Goal: Find specific page/section: Find specific page/section

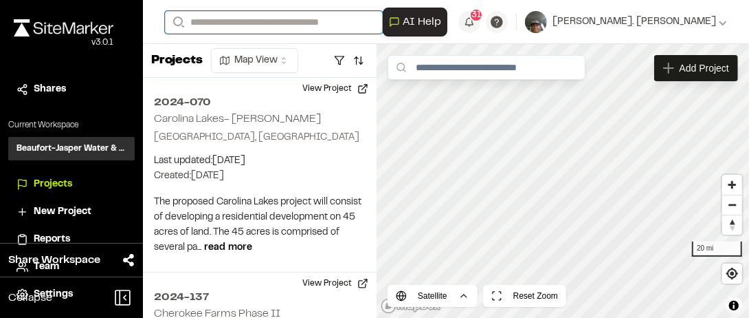
click at [243, 17] on input "Search" at bounding box center [274, 22] width 218 height 23
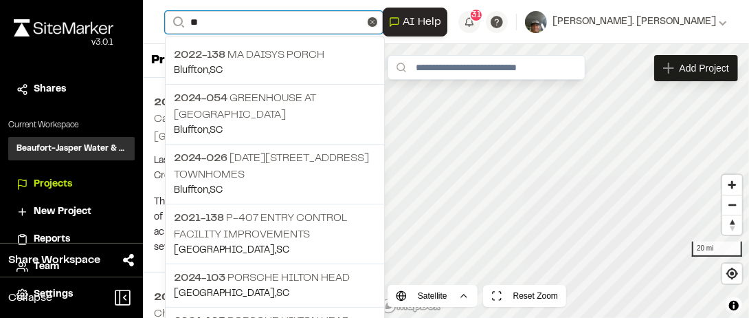
type input "*"
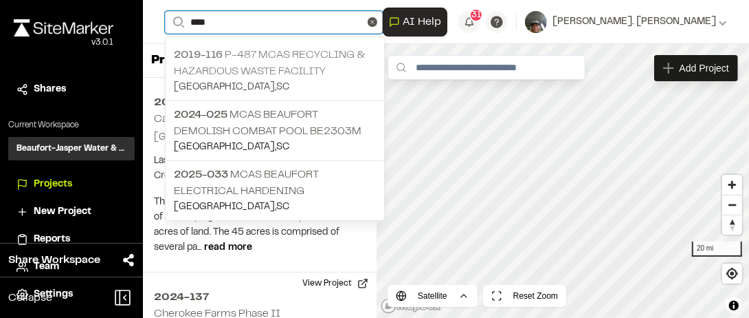
type input "****"
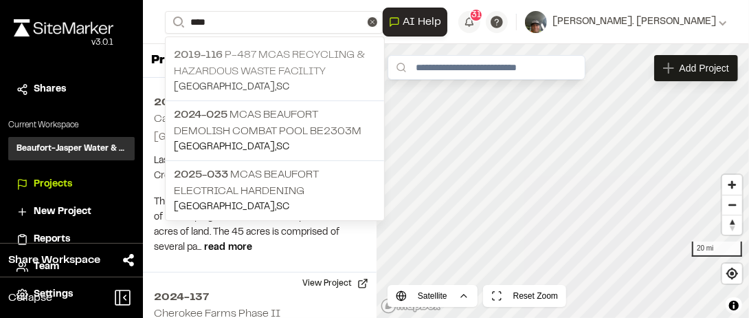
click at [265, 56] on p "2019-116 P-487 MCAS Recycling & Hazardous Waste Facility" at bounding box center [275, 63] width 202 height 33
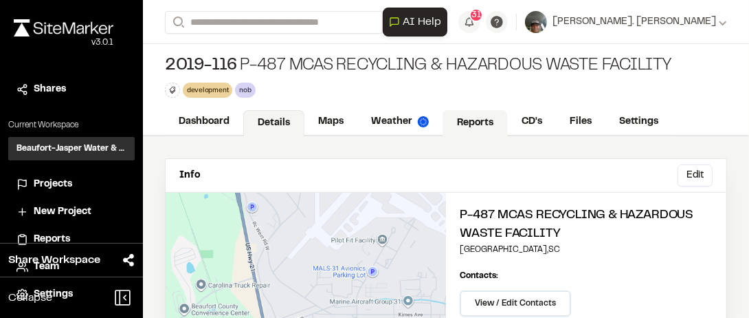
click at [474, 123] on link "Reports" at bounding box center [475, 123] width 65 height 26
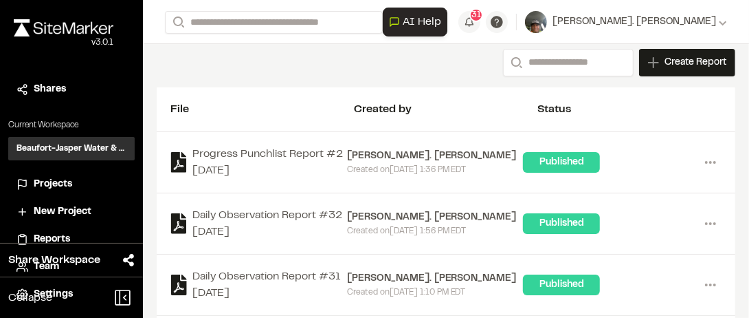
scroll to position [137, 0]
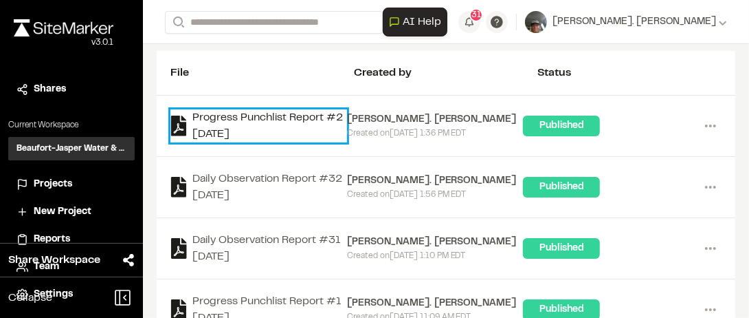
click at [207, 115] on link "Progress Punchlist Report #2 [DATE]" at bounding box center [258, 125] width 177 height 33
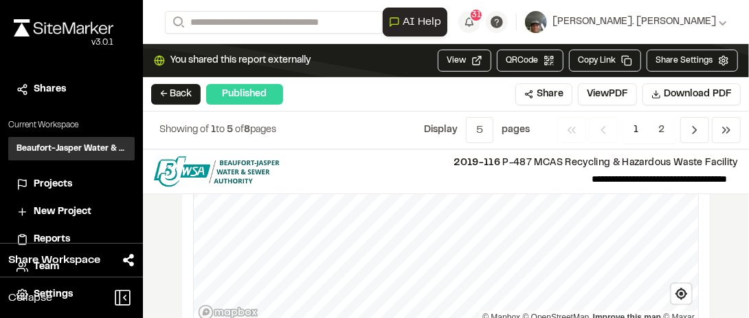
scroll to position [1821, 0]
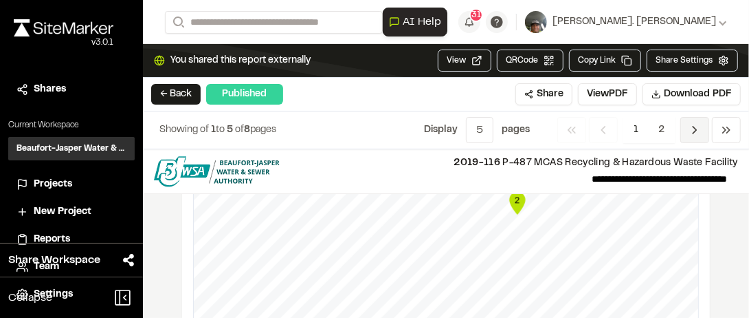
click at [691, 126] on icon "Navigation" at bounding box center [695, 130] width 14 height 14
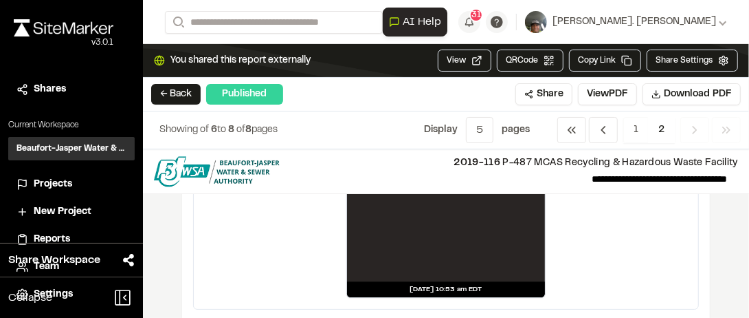
scroll to position [1520, 0]
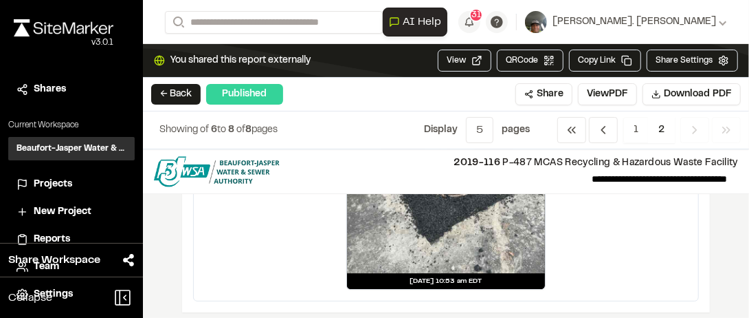
click at [699, 129] on icon "Navigation" at bounding box center [695, 130] width 14 height 14
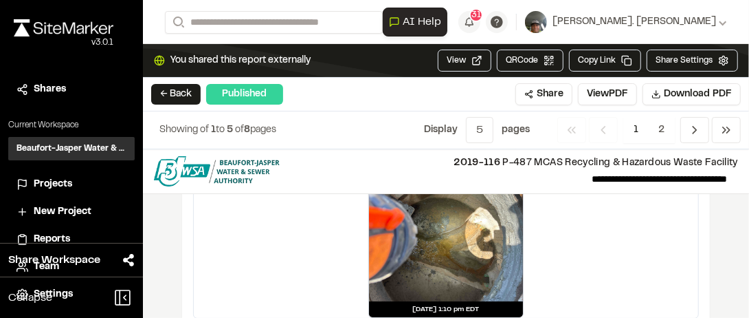
scroll to position [2783, 0]
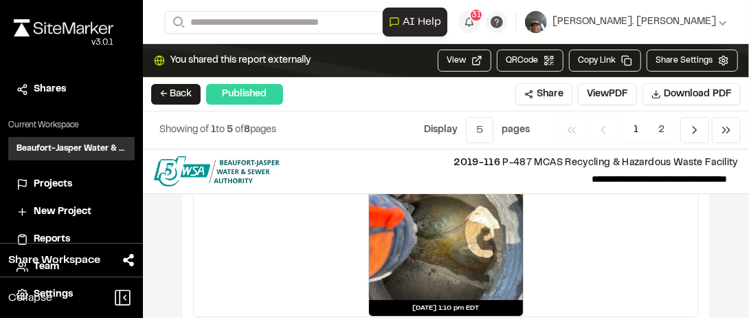
click at [638, 128] on span "1" at bounding box center [635, 130] width 25 height 26
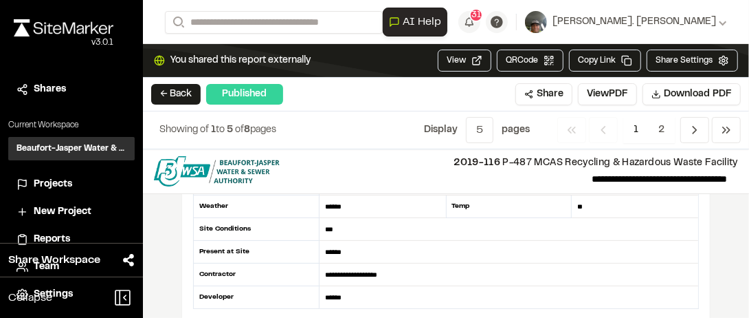
scroll to position [0, 0]
